Goal: Transaction & Acquisition: Purchase product/service

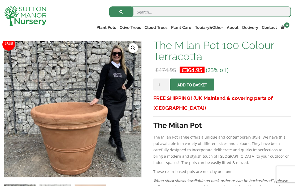
scroll to position [83, 0]
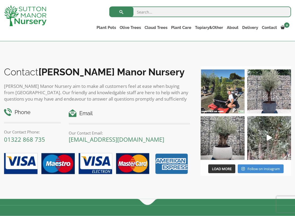
scroll to position [503, 0]
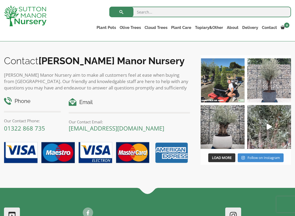
click at [272, 94] on img at bounding box center [269, 80] width 44 height 44
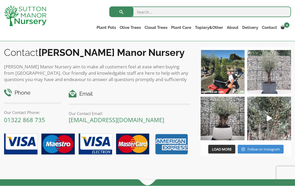
scroll to position [507, 0]
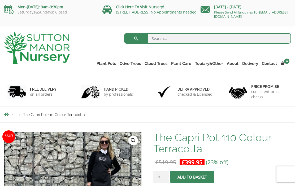
click at [247, 74] on div "Search for: Plant Pots Resin Bonded Pots The Amalfi Pots The Milan Pots The Cap…" at bounding box center [184, 52] width 221 height 51
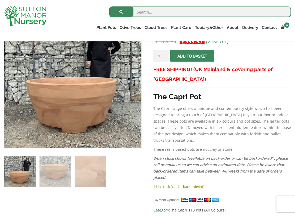
scroll to position [112, 0]
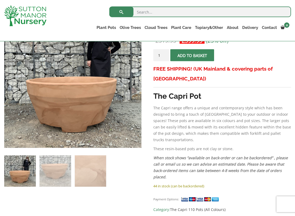
click at [251, 86] on div "FREE SHIPPING! (UK Mainland & covering parts of Scotland) The Capri Pot The Cap…" at bounding box center [222, 123] width 138 height 119
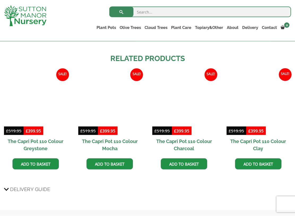
scroll to position [322, 0]
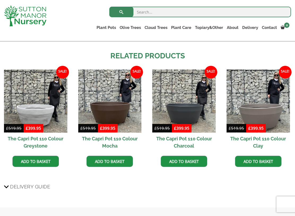
click at [281, 117] on img at bounding box center [257, 100] width 63 height 63
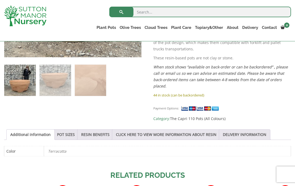
scroll to position [203, 0]
click at [0, 0] on link "Bay Trees (Laurus Nobilis)" at bounding box center [0, 0] width 0 height 0
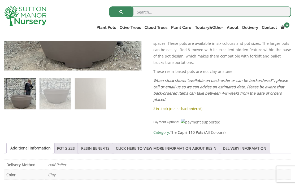
scroll to position [182, 0]
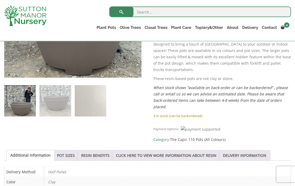
click at [64, 151] on link "POT SIZES" at bounding box center [66, 156] width 18 height 10
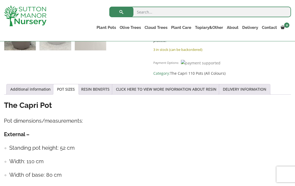
scroll to position [248, 0]
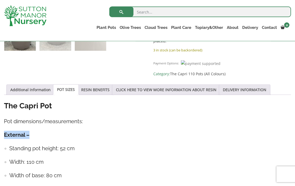
click at [271, 131] on h4 "External –" at bounding box center [147, 135] width 287 height 8
click at [102, 85] on link "RESIN BENEFITS" at bounding box center [95, 90] width 28 height 10
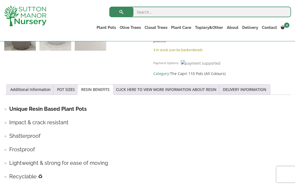
click at [149, 85] on link "CLICK HERE TO VIEW MORE INFORMATION ABOUT RESIN" at bounding box center [166, 90] width 100 height 10
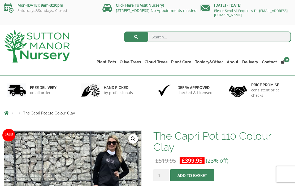
scroll to position [0, 0]
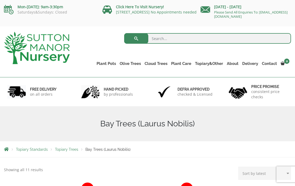
click at [0, 0] on link "Castlewellan" at bounding box center [0, 0] width 0 height 0
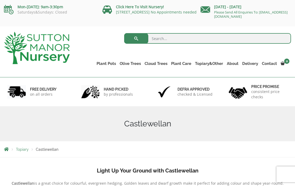
click at [124, 6] on link "Click Here To Visit Nursery!" at bounding box center [140, 6] width 48 height 5
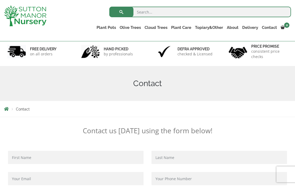
scroll to position [30, 0]
click at [0, 0] on link "Glazed Pots" at bounding box center [0, 0] width 0 height 0
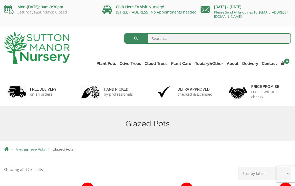
click at [0, 0] on link "The Old Stone Pots" at bounding box center [0, 0] width 0 height 0
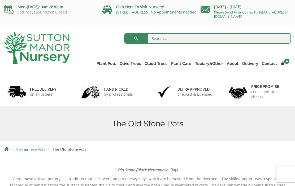
click at [0, 0] on link "Gnarled Olive Trees (Bella Range)" at bounding box center [0, 0] width 0 height 0
click at [0, 0] on link "Gnarled Olive Trees (Grande Range)" at bounding box center [0, 0] width 0 height 0
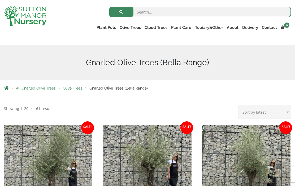
scroll to position [51, 0]
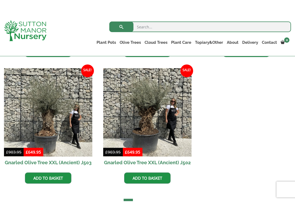
scroll to position [755, 0]
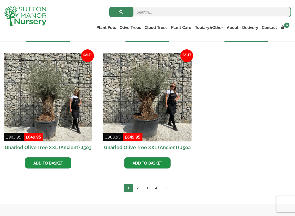
click at [139, 186] on link "2" at bounding box center [137, 187] width 9 height 9
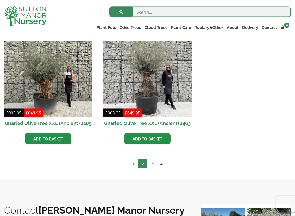
scroll to position [654, 0]
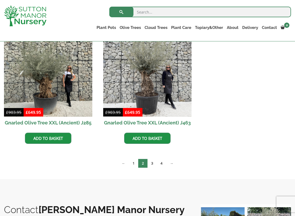
click at [153, 161] on link "3" at bounding box center [151, 163] width 9 height 9
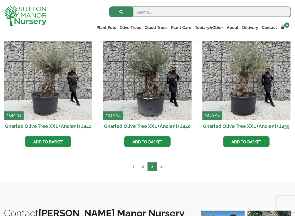
scroll to position [656, 0]
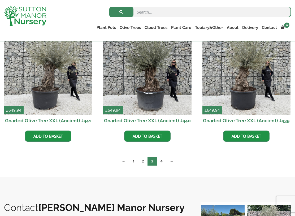
click at [162, 161] on link "4" at bounding box center [161, 161] width 9 height 9
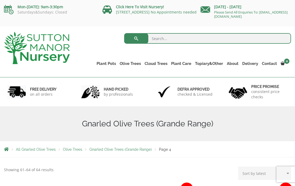
click at [0, 0] on link "Potting Service" at bounding box center [0, 0] width 0 height 0
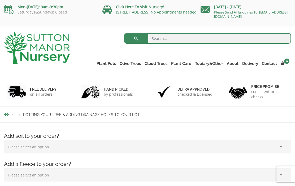
click at [0, 0] on link "Palm Trees" at bounding box center [0, 0] width 0 height 0
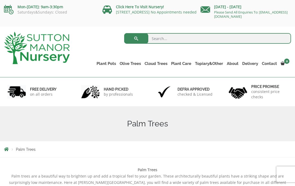
click at [0, 0] on link "Ilex Crenata" at bounding box center [0, 0] width 0 height 0
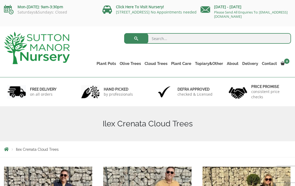
click at [0, 0] on link "Laurus Nobilis Bay Trees" at bounding box center [0, 0] width 0 height 0
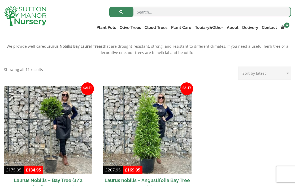
scroll to position [183, 0]
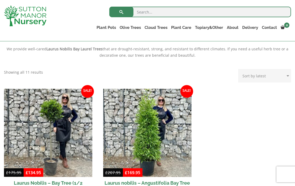
click at [0, 0] on link "Red Robins" at bounding box center [0, 0] width 0 height 0
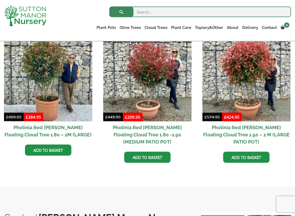
scroll to position [239, 0]
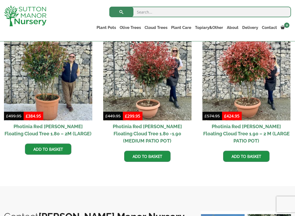
click at [276, 131] on h2 "Photinia Red [PERSON_NAME] Floating Cloud Tree 1.90 – 2 M (LARGE PATIO POT)" at bounding box center [246, 133] width 88 height 26
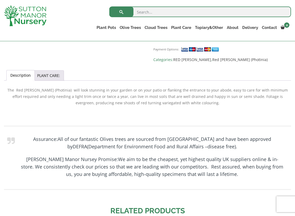
scroll to position [438, 0]
click at [271, 136] on p "Assurance: All of our fantastic Olives trees are sourced from Spain and have be…" at bounding box center [152, 142] width 264 height 15
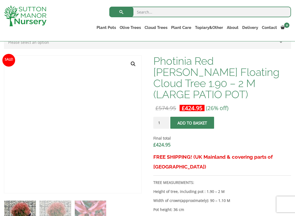
scroll to position [151, 0]
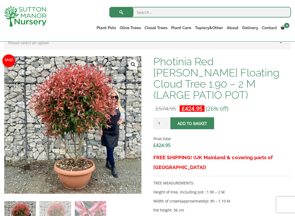
click at [197, 117] on button "Add to basket" at bounding box center [192, 123] width 44 height 12
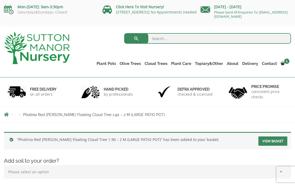
click at [0, 0] on link "Fibre Clay Pots" at bounding box center [0, 0] width 0 height 0
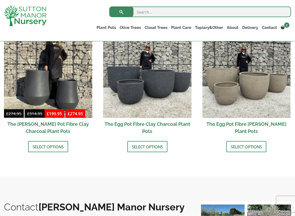
scroll to position [183, 0]
click at [257, 148] on link "Select options" at bounding box center [246, 146] width 40 height 11
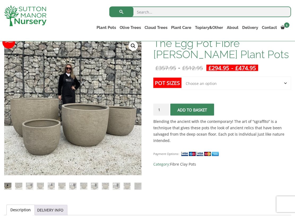
scroll to position [85, 0]
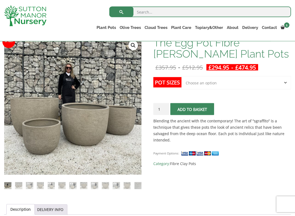
click at [287, 80] on select "Choose an option Click here to buy the 5th To Largest Pot In The Picture Click …" at bounding box center [235, 82] width 109 height 13
select select "Click here to buy the 2nd To Largest Pot In The Picture"
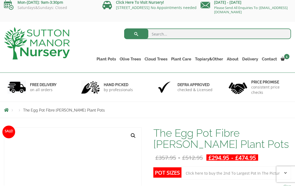
scroll to position [0, 0]
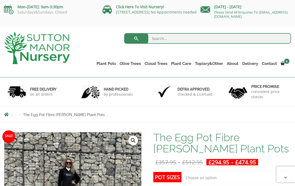
click at [286, 57] on ul "Plant Pots Resin Bonded Pots The Amalfi Pots The Milan Pots The Capri Pots The …" at bounding box center [193, 60] width 196 height 24
click at [285, 60] on span "1" at bounding box center [286, 61] width 5 height 5
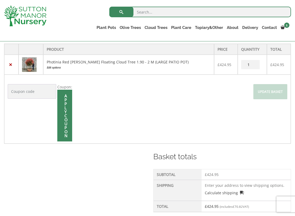
scroll to position [114, 0]
click at [34, 61] on img at bounding box center [29, 64] width 15 height 15
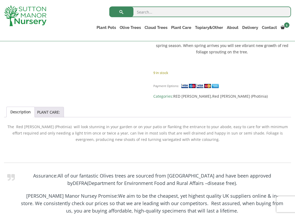
scroll to position [402, 0]
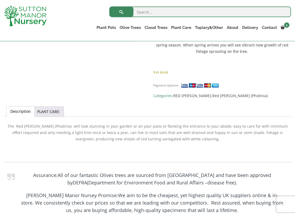
click at [52, 107] on link "PLANT CARE:" at bounding box center [48, 112] width 23 height 10
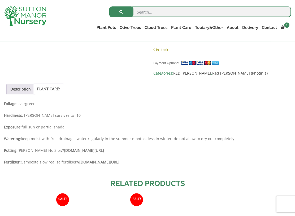
scroll to position [425, 0]
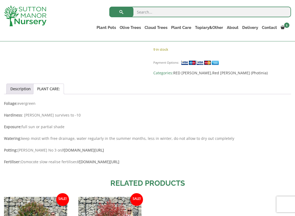
click at [265, 147] on p "Potting: [PERSON_NAME] No 3 or //[DOMAIN_NAME][URL]" at bounding box center [147, 150] width 287 height 6
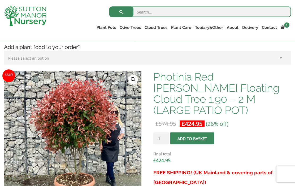
scroll to position [134, 0]
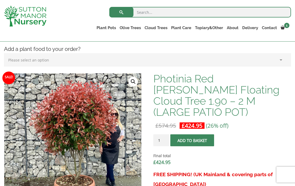
click at [285, 21] on ul "Plant Pots Resin Bonded Pots The Amalfi Pots The Milan Pots The Capri Pots The …" at bounding box center [193, 28] width 196 height 15
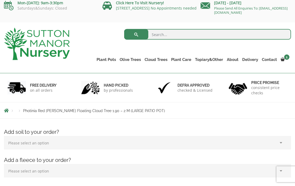
scroll to position [0, 0]
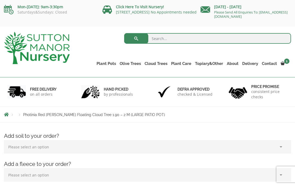
click at [286, 59] on span "1" at bounding box center [286, 61] width 5 height 5
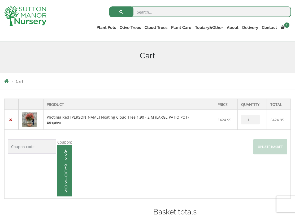
scroll to position [60, 0]
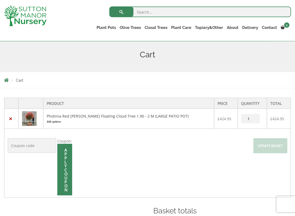
click at [11, 114] on td "×" at bounding box center [11, 119] width 14 height 20
click at [12, 116] on link "×" at bounding box center [11, 119] width 6 height 6
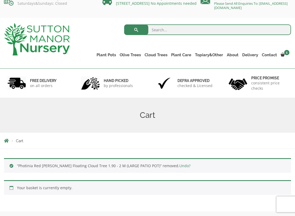
scroll to position [8, 0]
